Goal: Information Seeking & Learning: Learn about a topic

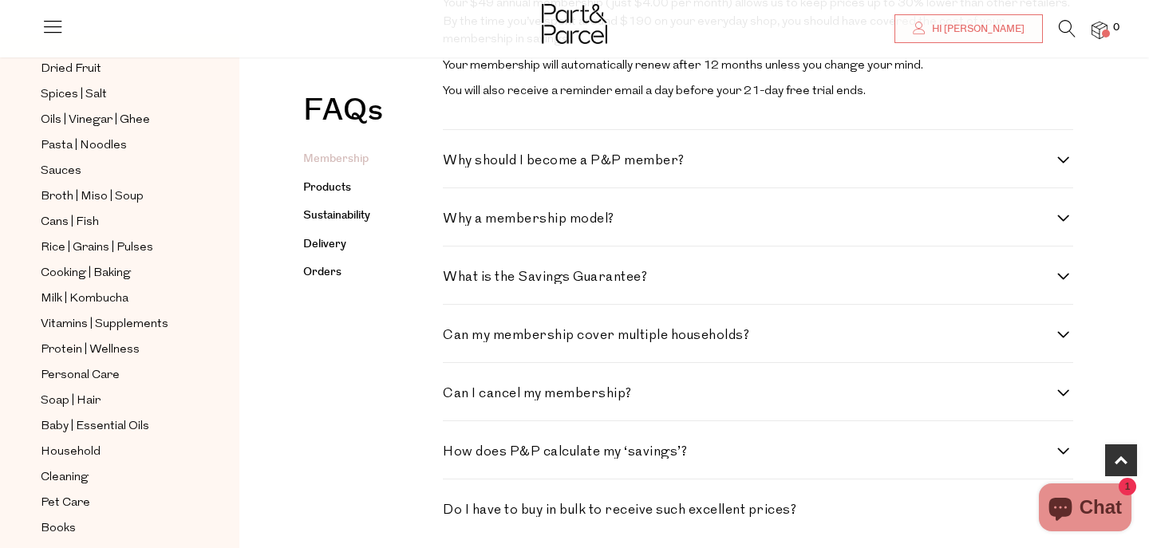
scroll to position [490, 0]
drag, startPoint x: 582, startPoint y: 369, endPoint x: 577, endPoint y: 394, distance: 26.1
click at [577, 394] on div "Can I cancel my membership? Absolutely. You can cancel anytime via your account…" at bounding box center [758, 392] width 630 height 58
click at [608, 389] on h4 "Can I cancel my membership?" at bounding box center [750, 394] width 614 height 14
click at [453, 389] on membership\? "Can I cancel my membership?" at bounding box center [448, 392] width 10 height 10
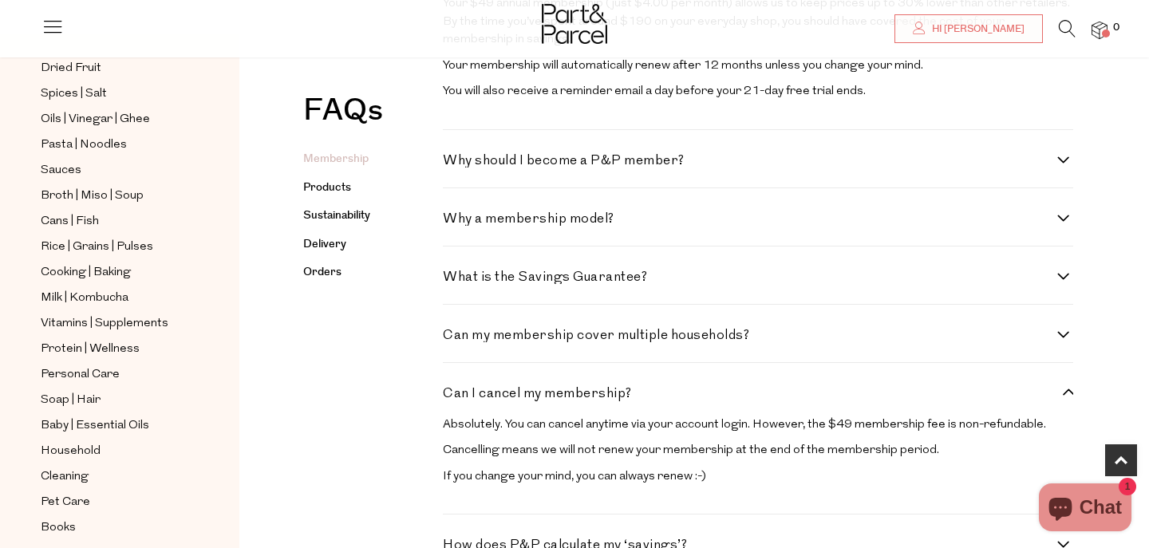
scroll to position [563, 0]
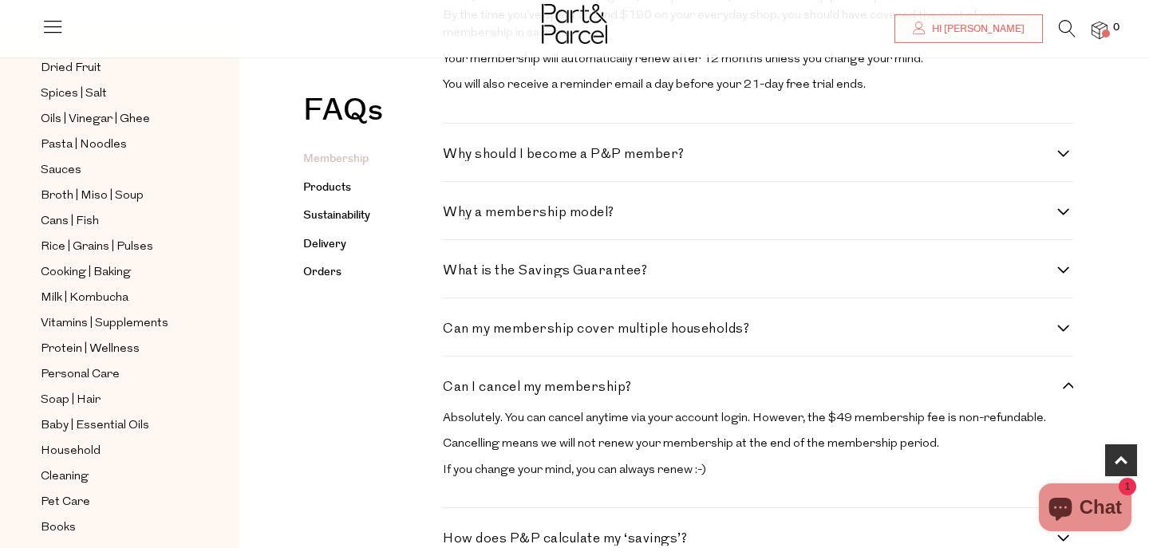
click at [608, 389] on h4 "Can I cancel my membership?" at bounding box center [750, 388] width 614 height 14
click at [453, 389] on membership\? "Can I cancel my membership?" at bounding box center [448, 386] width 10 height 10
checkbox membership\? "false"
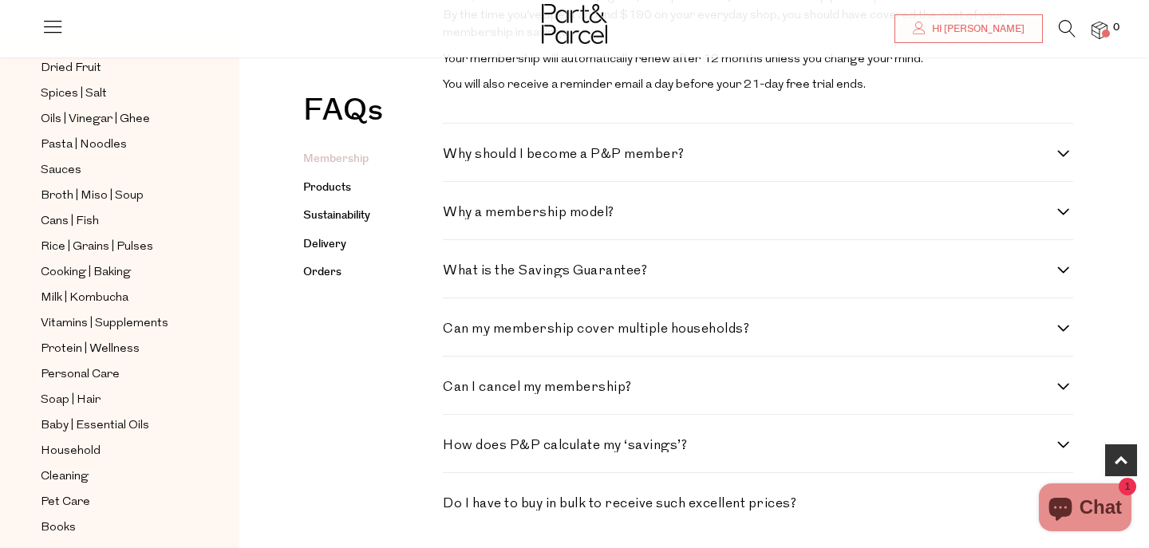
click at [628, 333] on h4 "Can my membership cover multiple households?" at bounding box center [750, 329] width 614 height 14
click at [453, 333] on households\? "Can my membership cover multiple households?" at bounding box center [448, 327] width 10 height 10
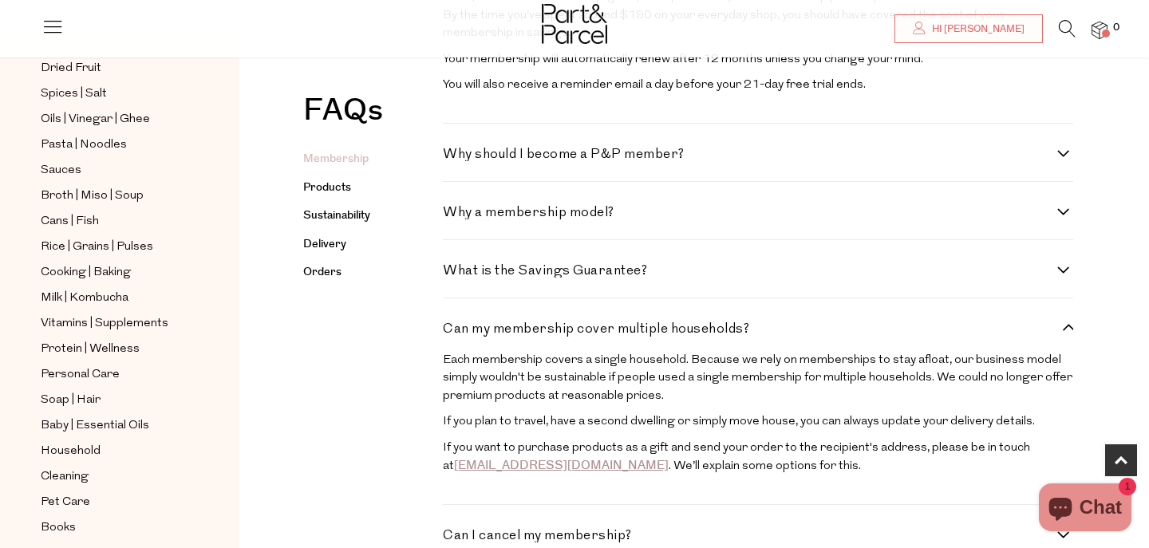
click at [628, 333] on h4 "Can my membership cover multiple households?" at bounding box center [750, 329] width 614 height 14
click at [453, 333] on households\? "Can my membership cover multiple households?" at bounding box center [448, 327] width 10 height 10
checkbox households\? "false"
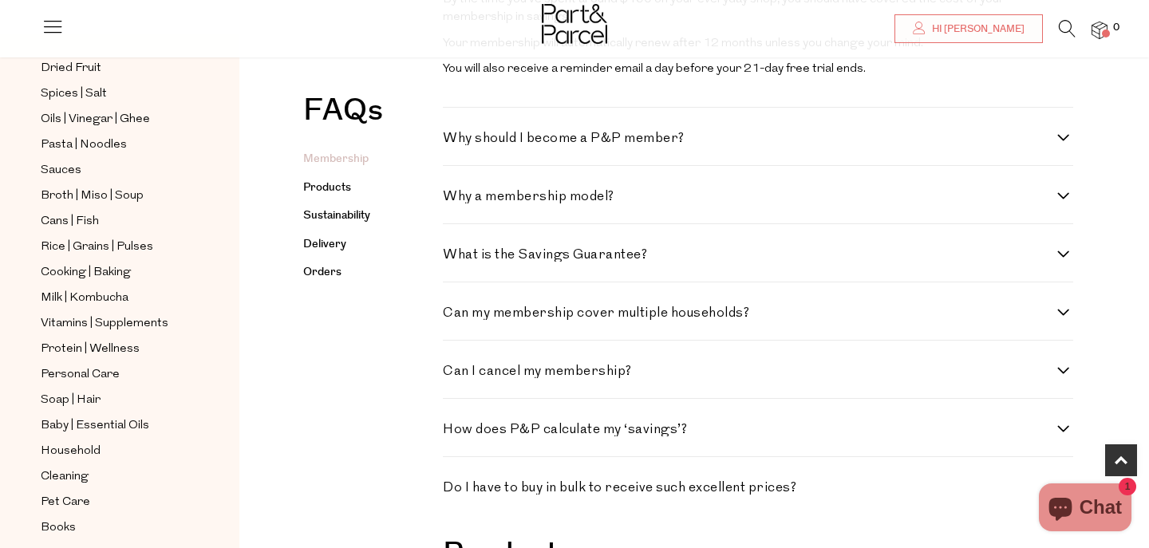
scroll to position [580, 0]
click at [650, 283] on div "Can my membership cover multiple households? Each membership covers a single ho…" at bounding box center [758, 310] width 630 height 58
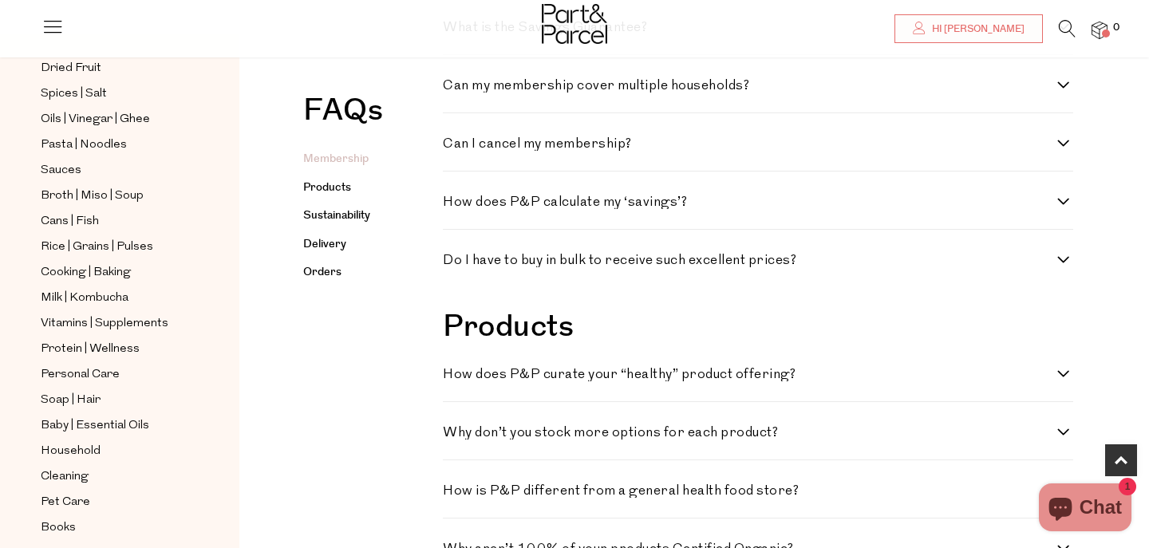
scroll to position [813, 0]
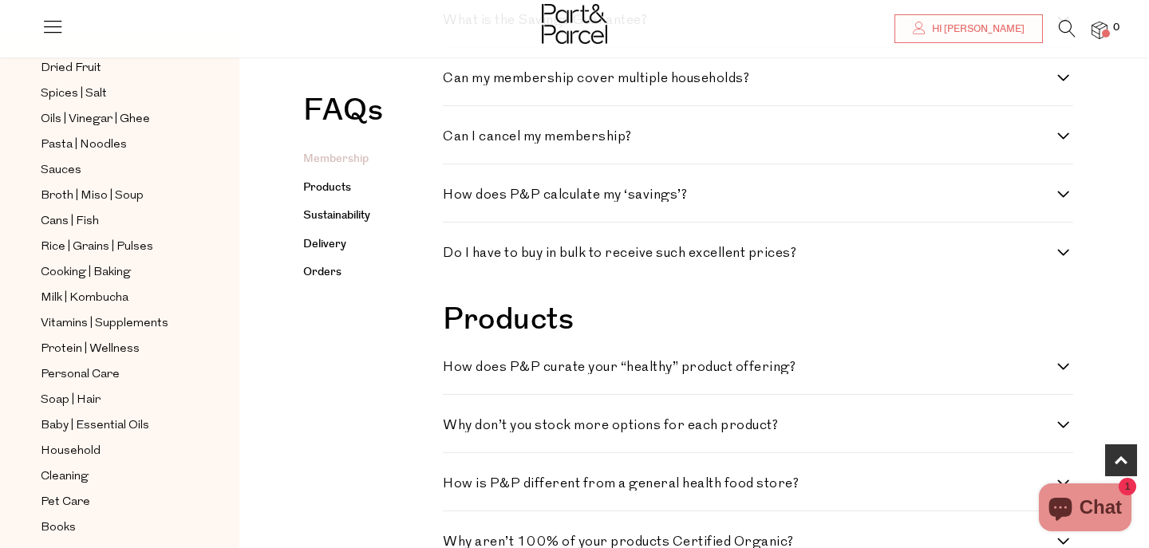
click at [743, 239] on div "Do I have to buy in bulk to receive such excellent prices? Not at all! You shou…" at bounding box center [758, 251] width 630 height 57
click at [740, 254] on h4 "Do I have to buy in bulk to receive such excellent prices?" at bounding box center [750, 254] width 614 height 14
click at [453, 254] on prices\? "Do I have to buy in bulk to receive such excellent prices?" at bounding box center [448, 252] width 10 height 10
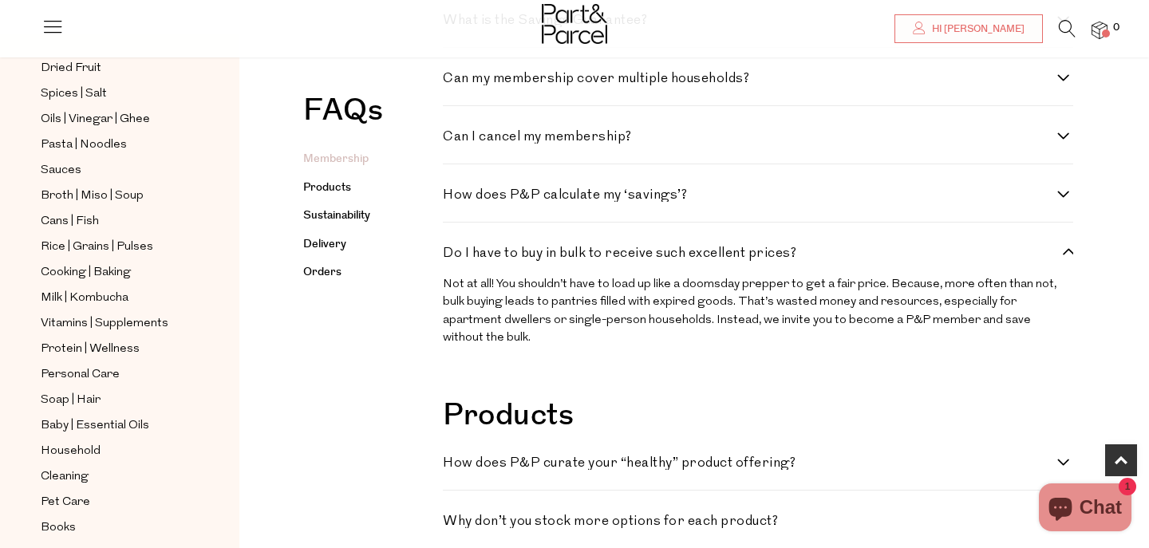
click at [740, 254] on h4 "Do I have to buy in bulk to receive such excellent prices?" at bounding box center [750, 254] width 614 height 14
click at [453, 254] on prices\? "Do I have to buy in bulk to receive such excellent prices?" at bounding box center [448, 252] width 10 height 10
checkbox prices\? "false"
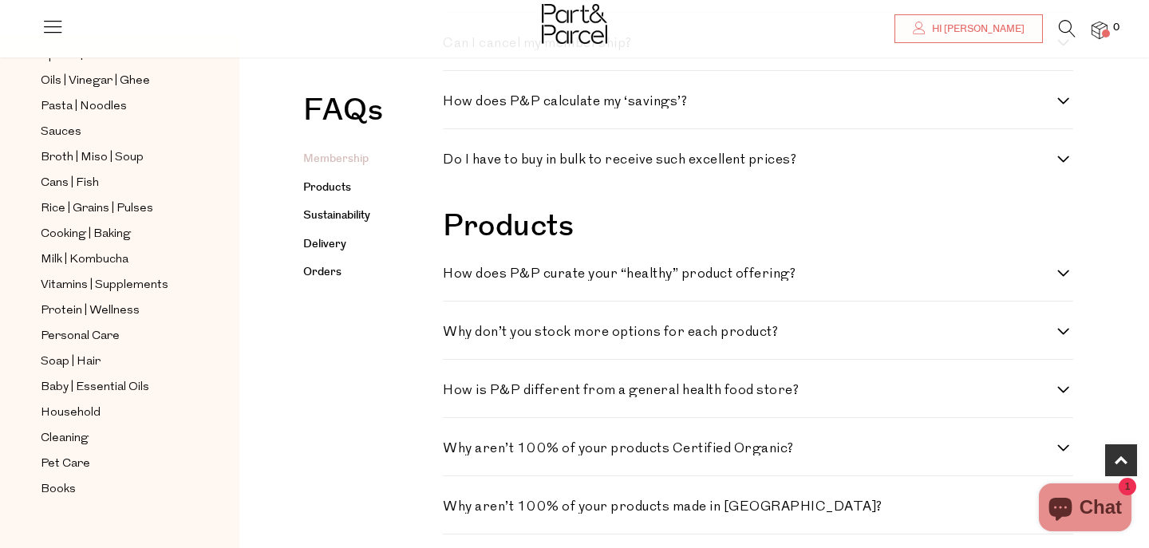
scroll to position [528, 0]
click at [552, 270] on h4 "How does P&P curate your “healthy” product offering?" at bounding box center [750, 274] width 614 height 14
click at [453, 270] on offering\? "How does P&P curate your “healthy” product offering?" at bounding box center [448, 272] width 10 height 10
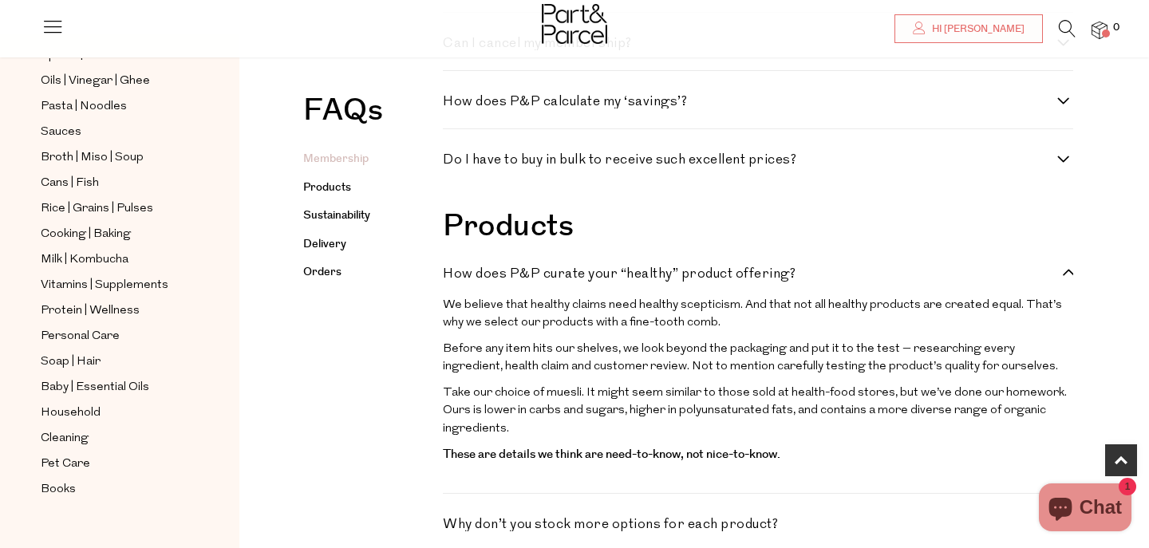
click at [552, 270] on h4 "How does P&P curate your “healthy” product offering?" at bounding box center [750, 274] width 614 height 14
click at [453, 270] on offering\? "How does P&P curate your “healthy” product offering?" at bounding box center [448, 272] width 10 height 10
checkbox offering\? "false"
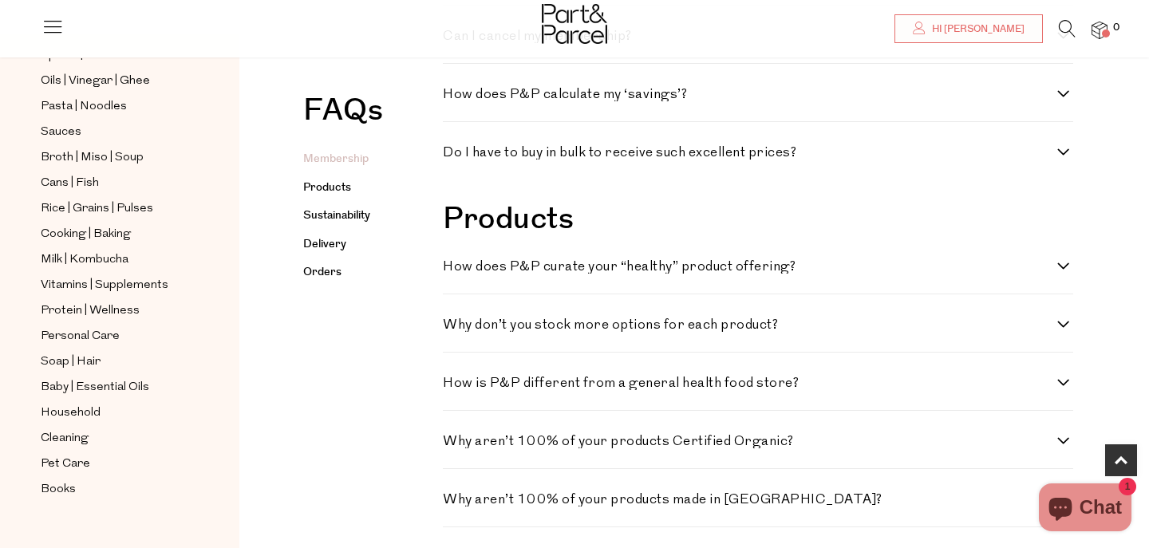
scroll to position [914, 0]
click at [527, 322] on h4 "Why don’t you stock more options for each product?" at bounding box center [750, 325] width 614 height 14
click at [453, 322] on product\? "Why don’t you stock more options for each product?" at bounding box center [448, 323] width 10 height 10
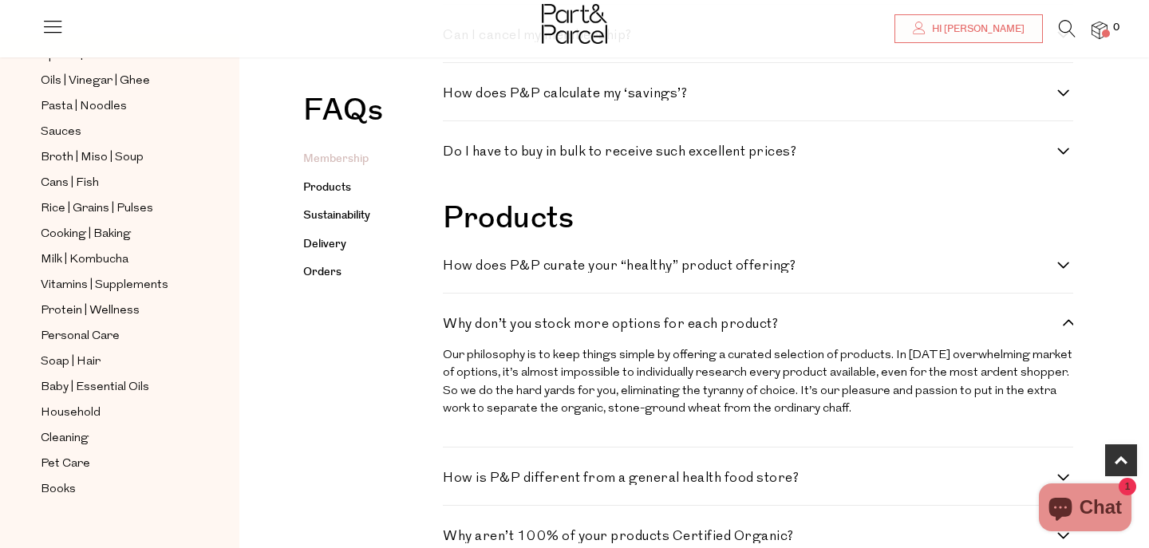
click at [527, 322] on h4 "Why don’t you stock more options for each product?" at bounding box center [750, 325] width 614 height 14
click at [453, 322] on product\? "Why don’t you stock more options for each product?" at bounding box center [448, 323] width 10 height 10
checkbox product\? "false"
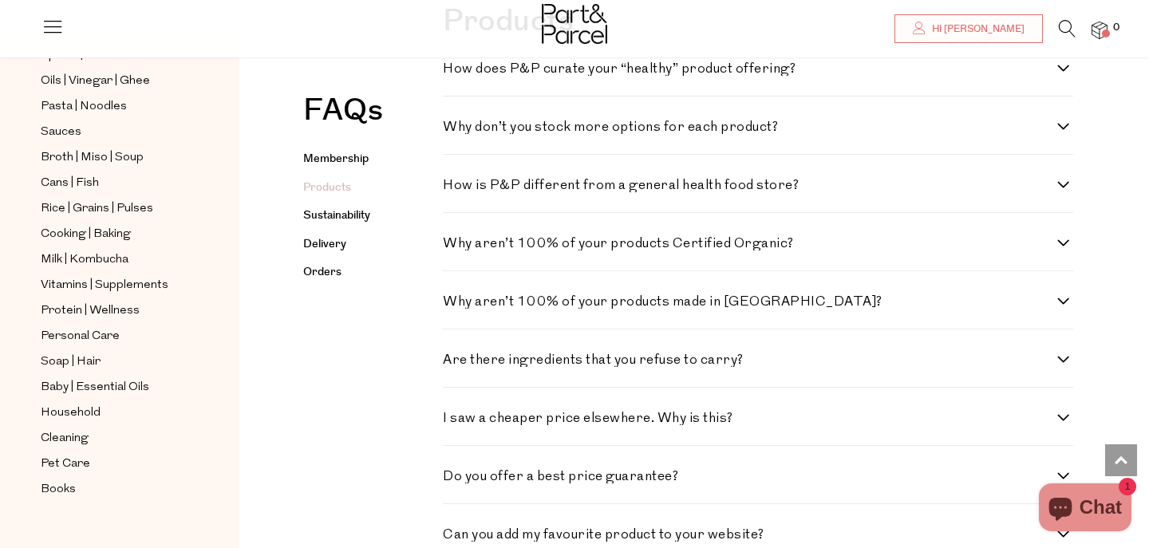
scroll to position [1123, 0]
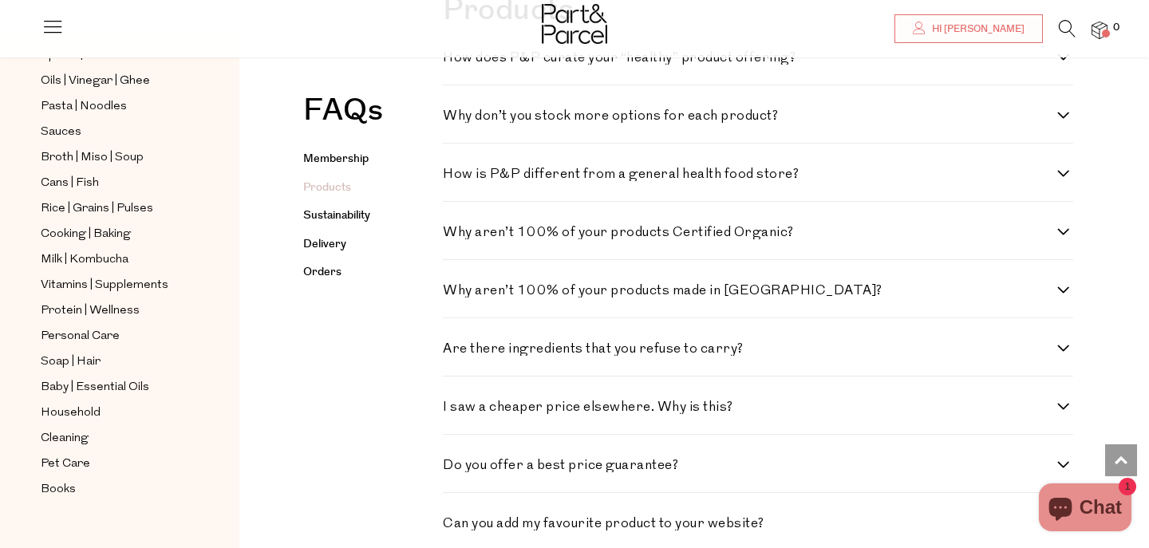
click at [490, 348] on h4 "Are there ingredients that you refuse to carry?" at bounding box center [750, 349] width 614 height 14
click at [453, 348] on carry\? "Are there ingredients that you refuse to carry?" at bounding box center [448, 347] width 10 height 10
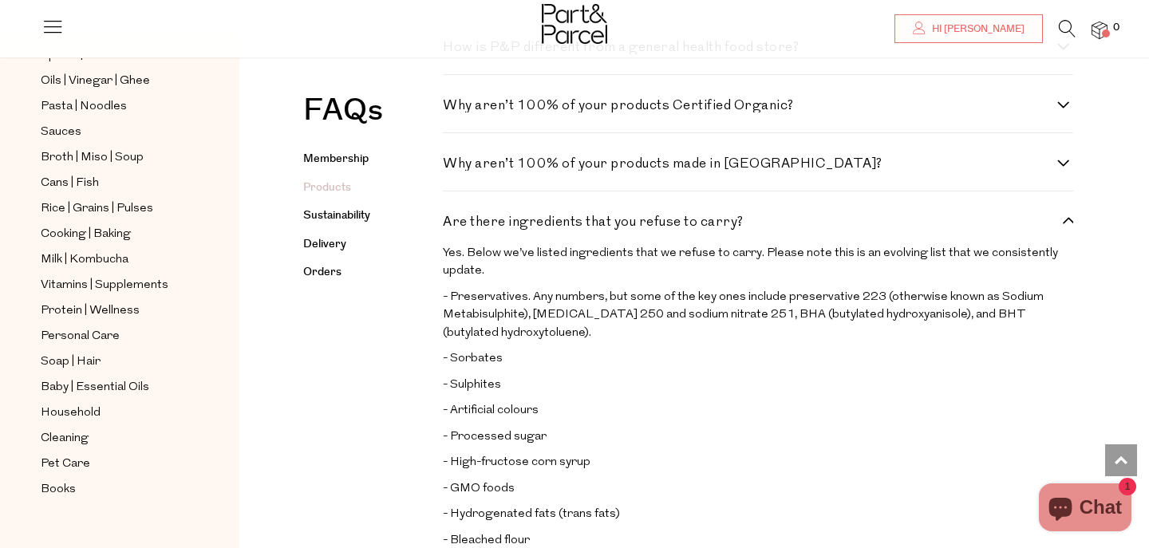
scroll to position [1250, 0]
click at [523, 215] on h4 "Are there ingredients that you refuse to carry?" at bounding box center [750, 222] width 614 height 14
click at [453, 215] on carry\? "Are there ingredients that you refuse to carry?" at bounding box center [448, 220] width 10 height 10
checkbox carry\? "false"
